Goal: Navigation & Orientation: Understand site structure

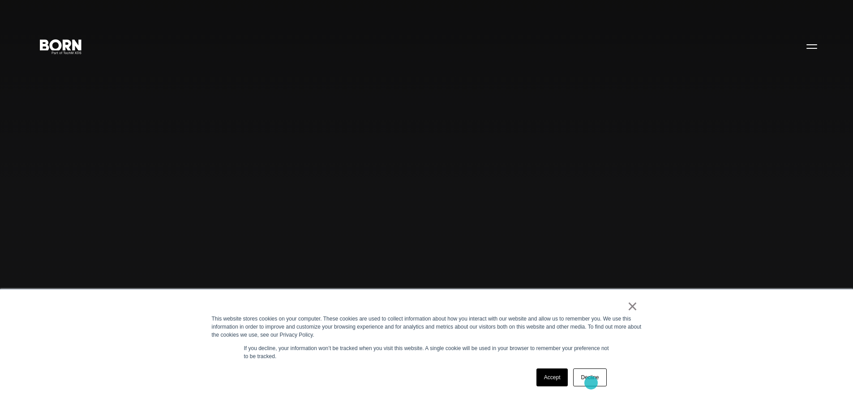
click at [591, 382] on link "Decline" at bounding box center [589, 378] width 33 height 18
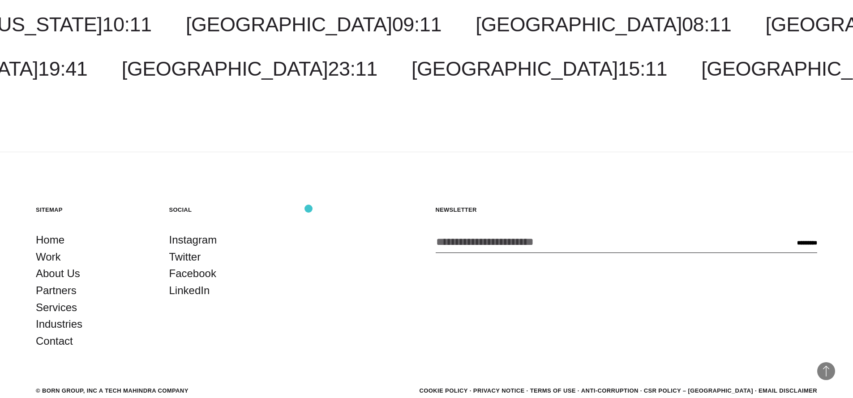
scroll to position [2720, 0]
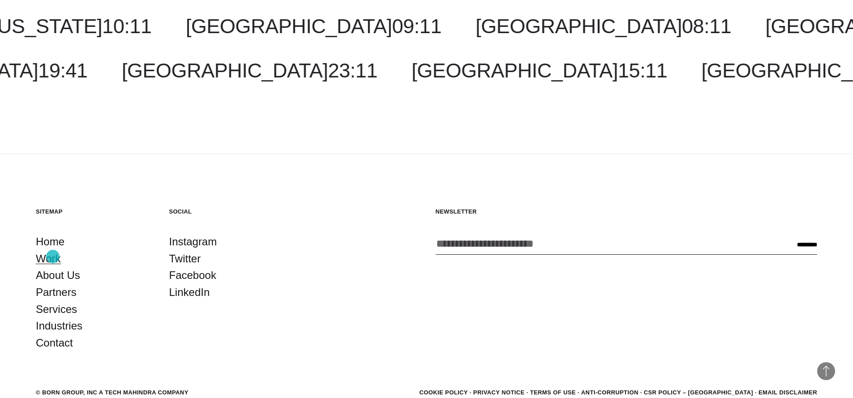
click at [53, 257] on link "Work" at bounding box center [48, 258] width 25 height 17
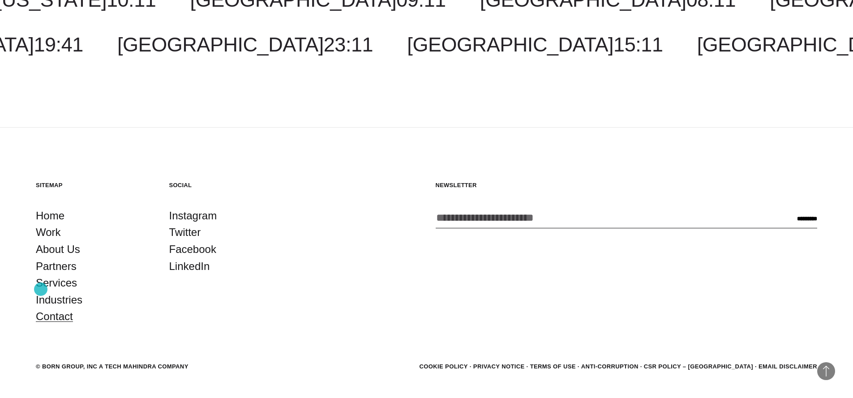
scroll to position [3266, 0]
click at [57, 309] on link "Contact" at bounding box center [54, 317] width 37 height 17
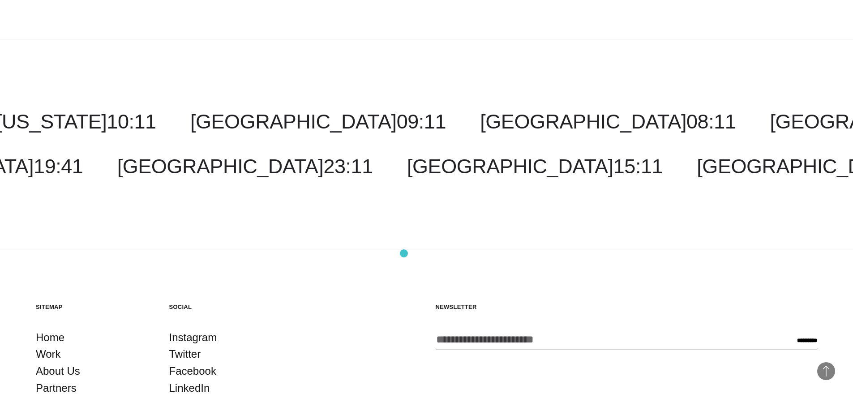
scroll to position [2246, 0]
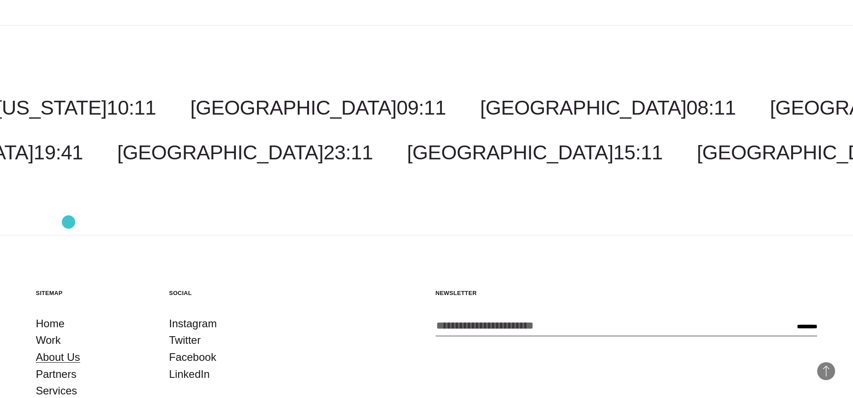
click at [69, 349] on link "About Us" at bounding box center [58, 357] width 44 height 17
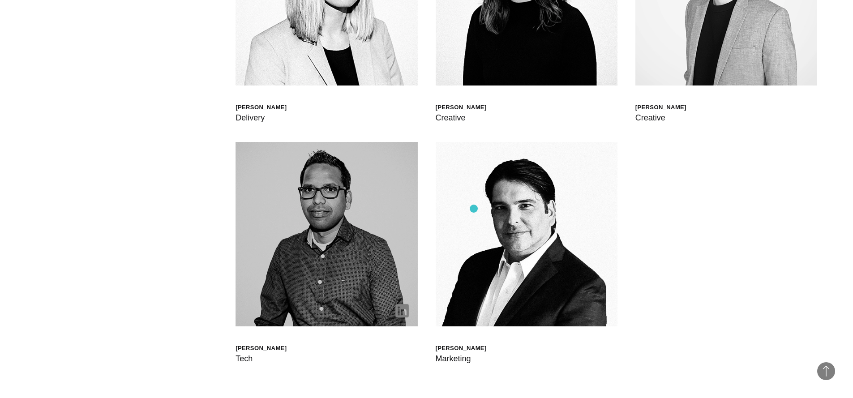
scroll to position [2833, 0]
click at [399, 212] on img at bounding box center [327, 233] width 182 height 184
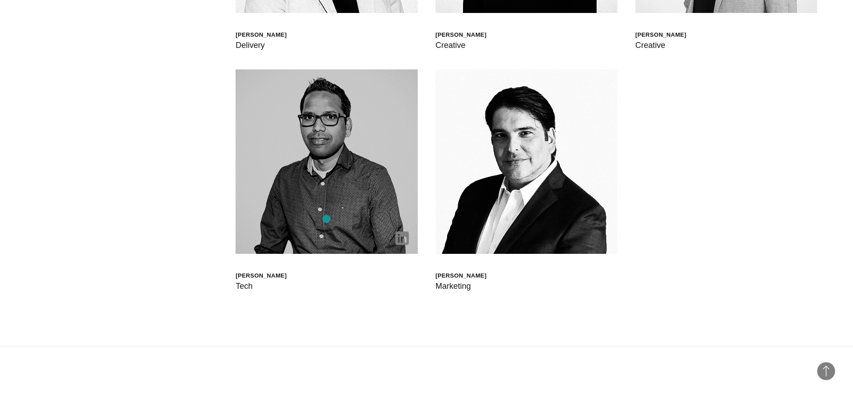
scroll to position [2909, 0]
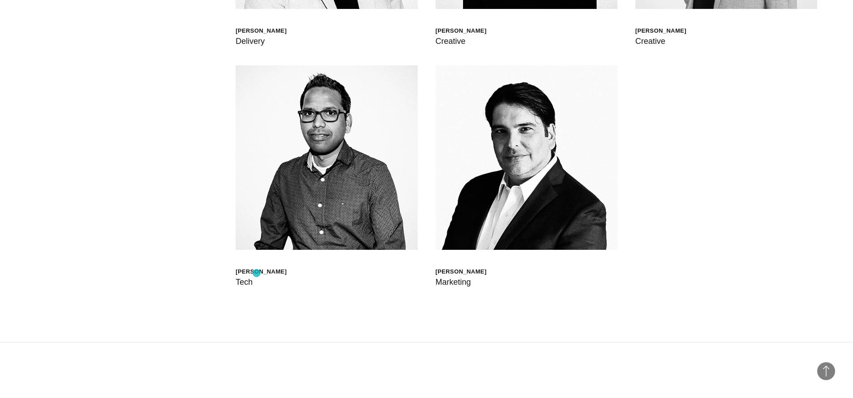
click at [253, 276] on div "Tech" at bounding box center [261, 282] width 51 height 13
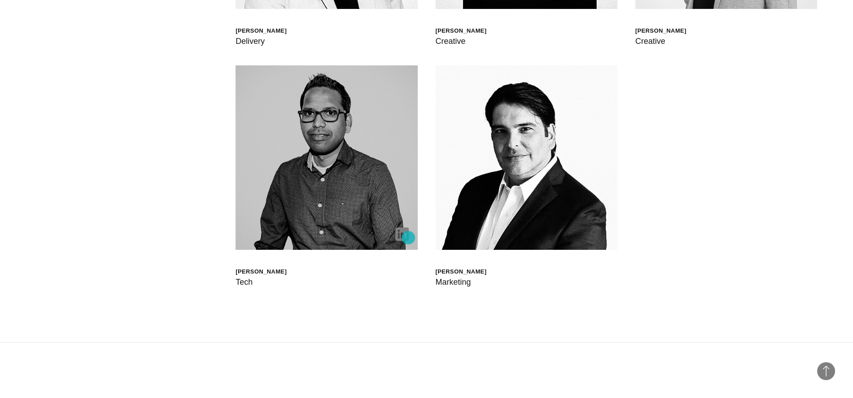
click at [408, 238] on img at bounding box center [401, 233] width 13 height 13
